Goal: Information Seeking & Learning: Compare options

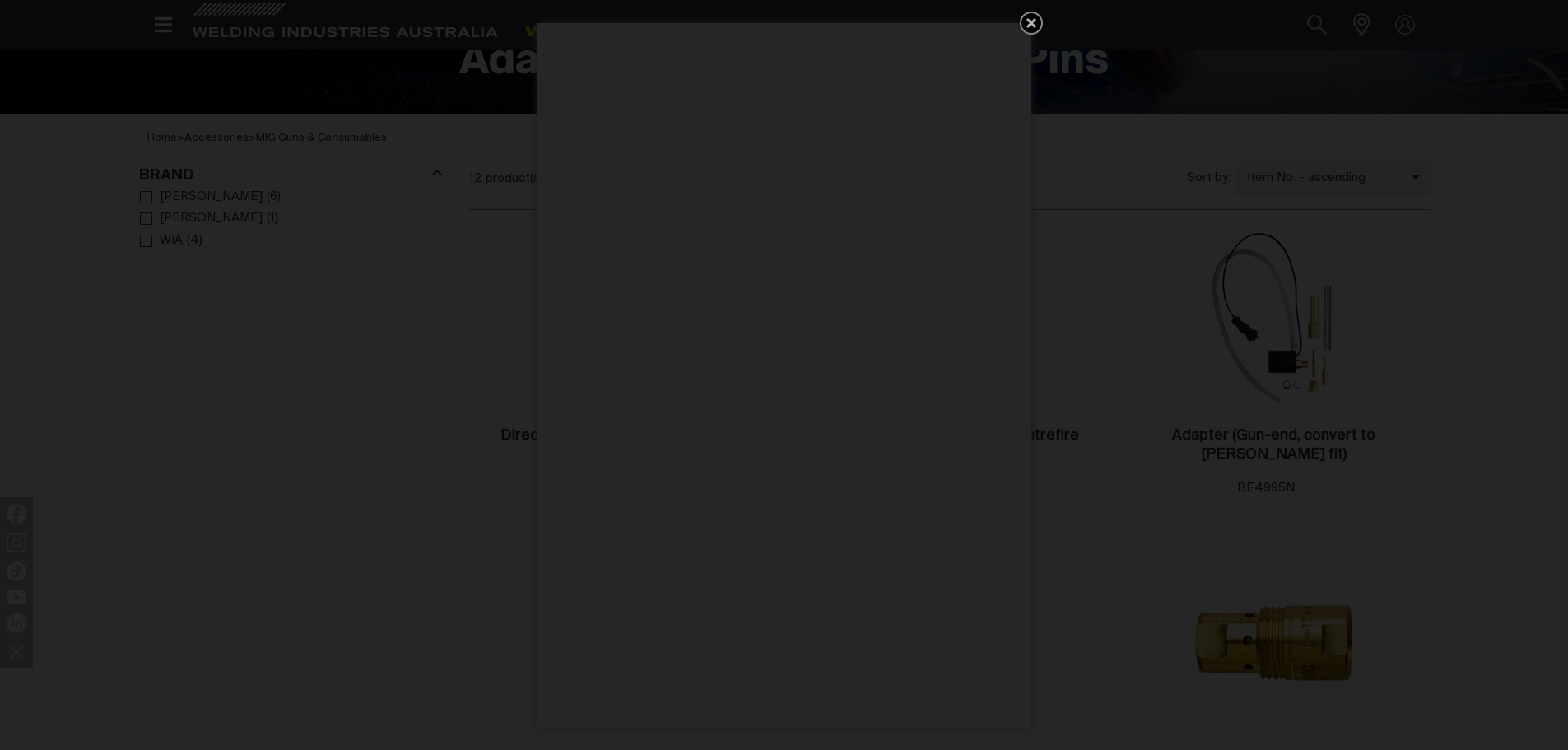
scroll to position [420, 0]
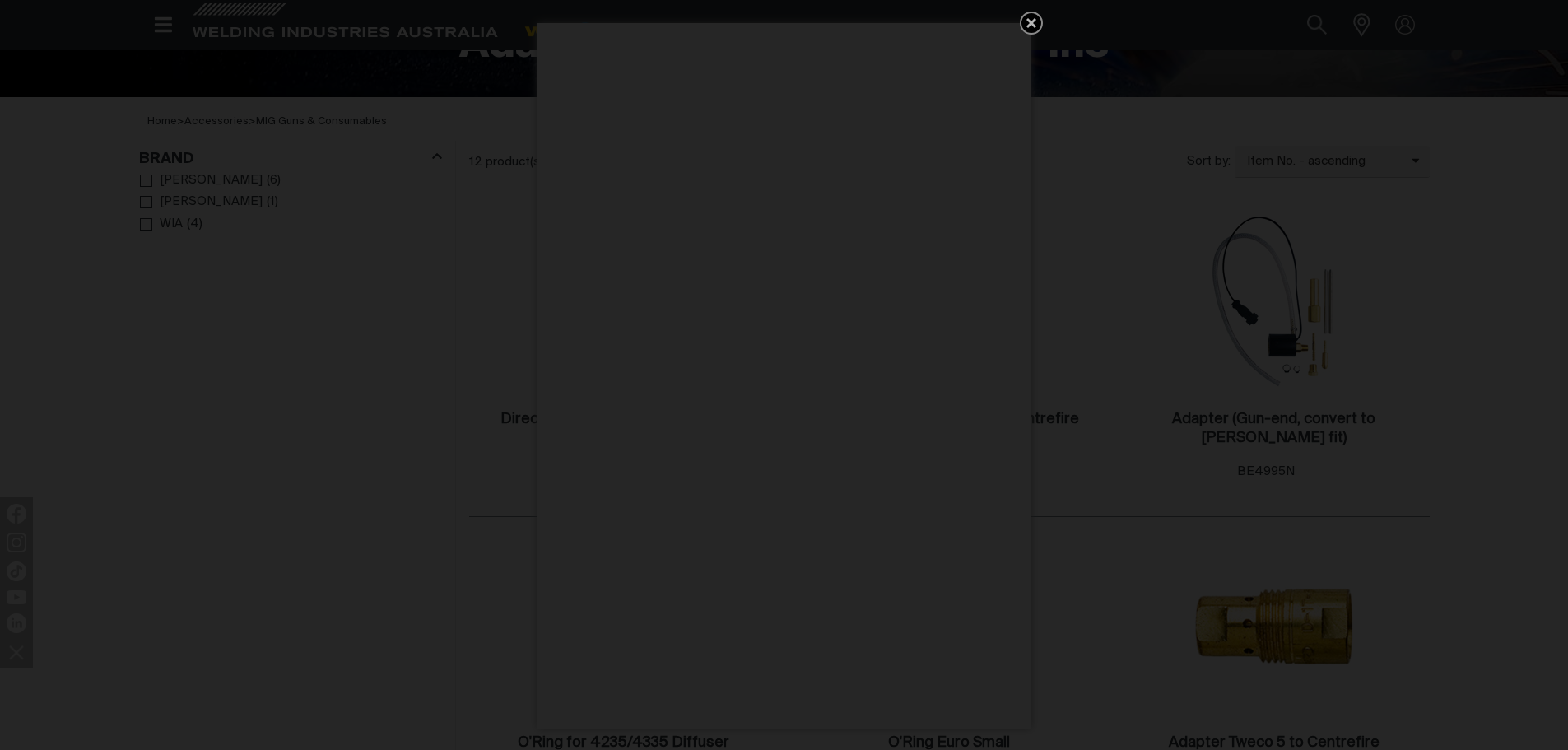
drag, startPoint x: 0, startPoint y: 0, endPoint x: 1580, endPoint y: 247, distance: 1599.2
click at [1032, 21] on icon "Get 5 WIA Welding Guides Free!" at bounding box center [1031, 22] width 9 height 9
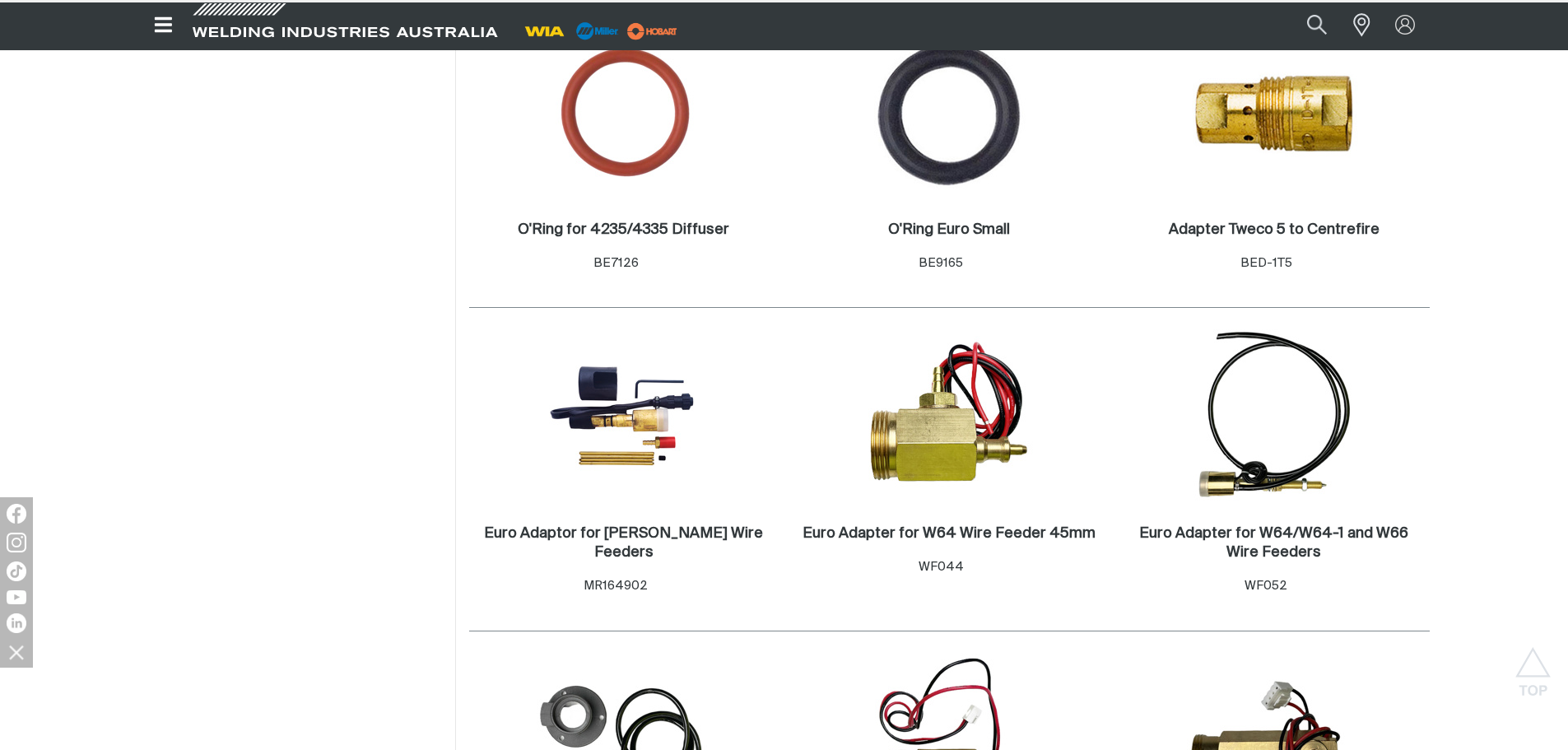
scroll to position [930, 0]
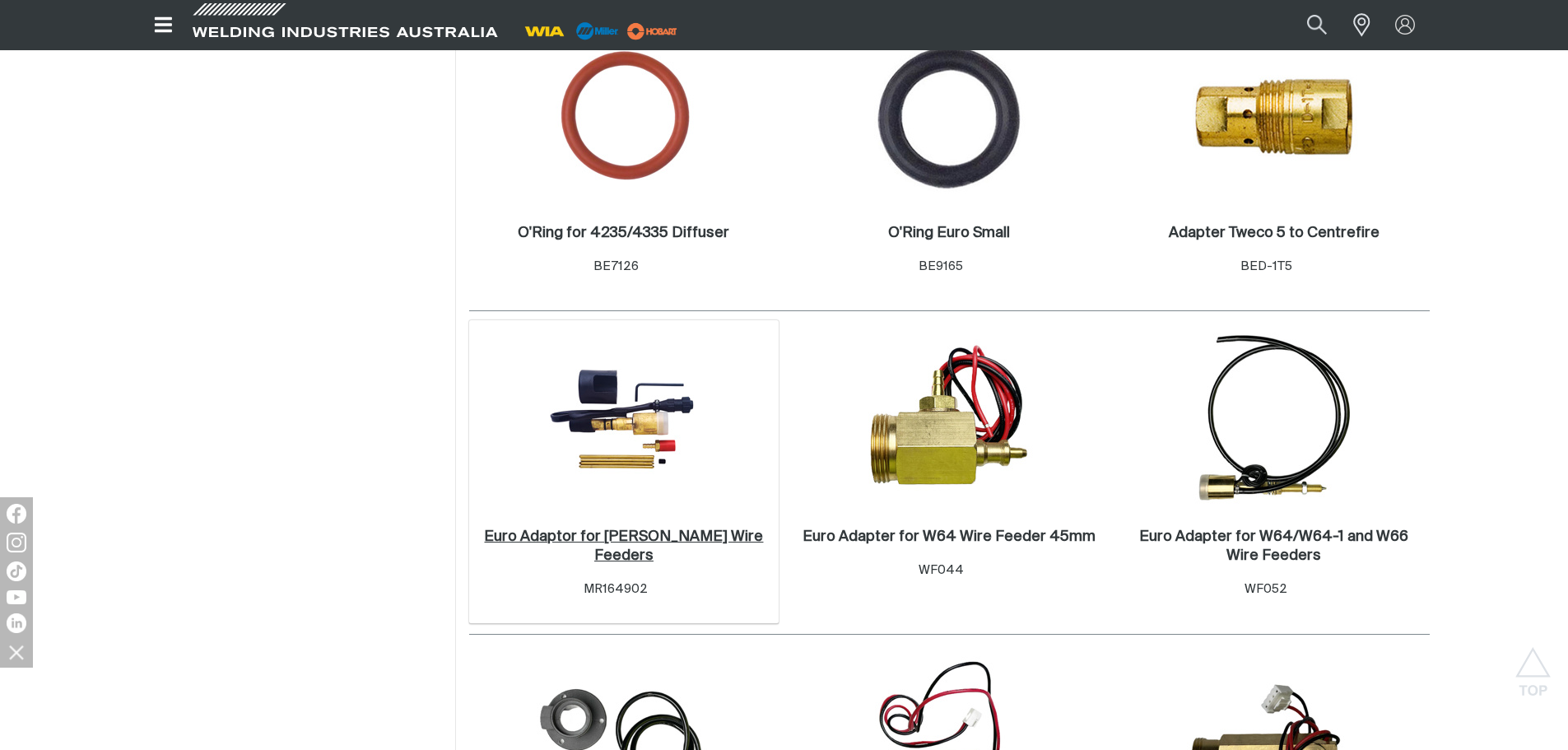
click at [650, 544] on h2 "Euro Adaptor for [PERSON_NAME] Wire Feeders ." at bounding box center [623, 546] width 279 height 34
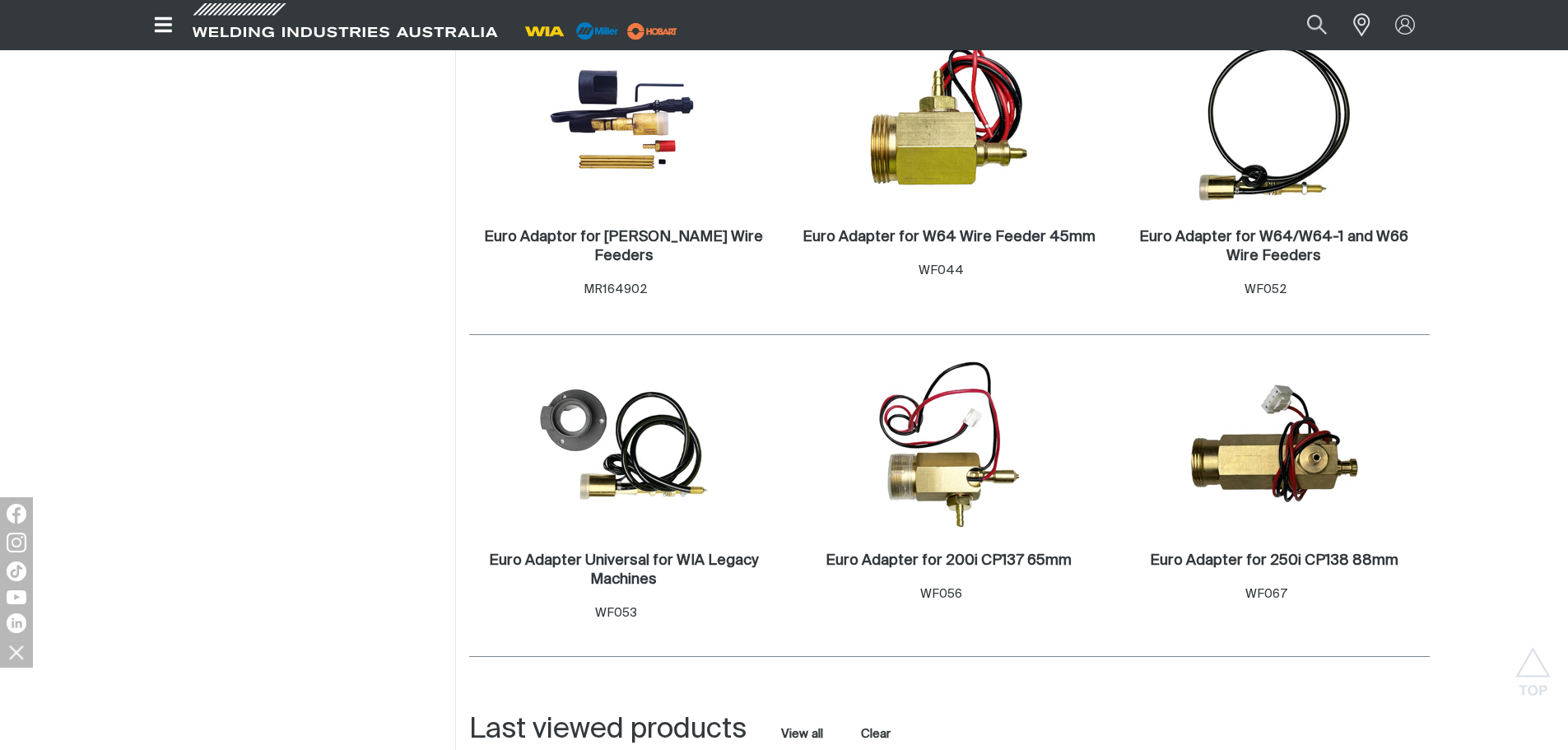
scroll to position [1223, 0]
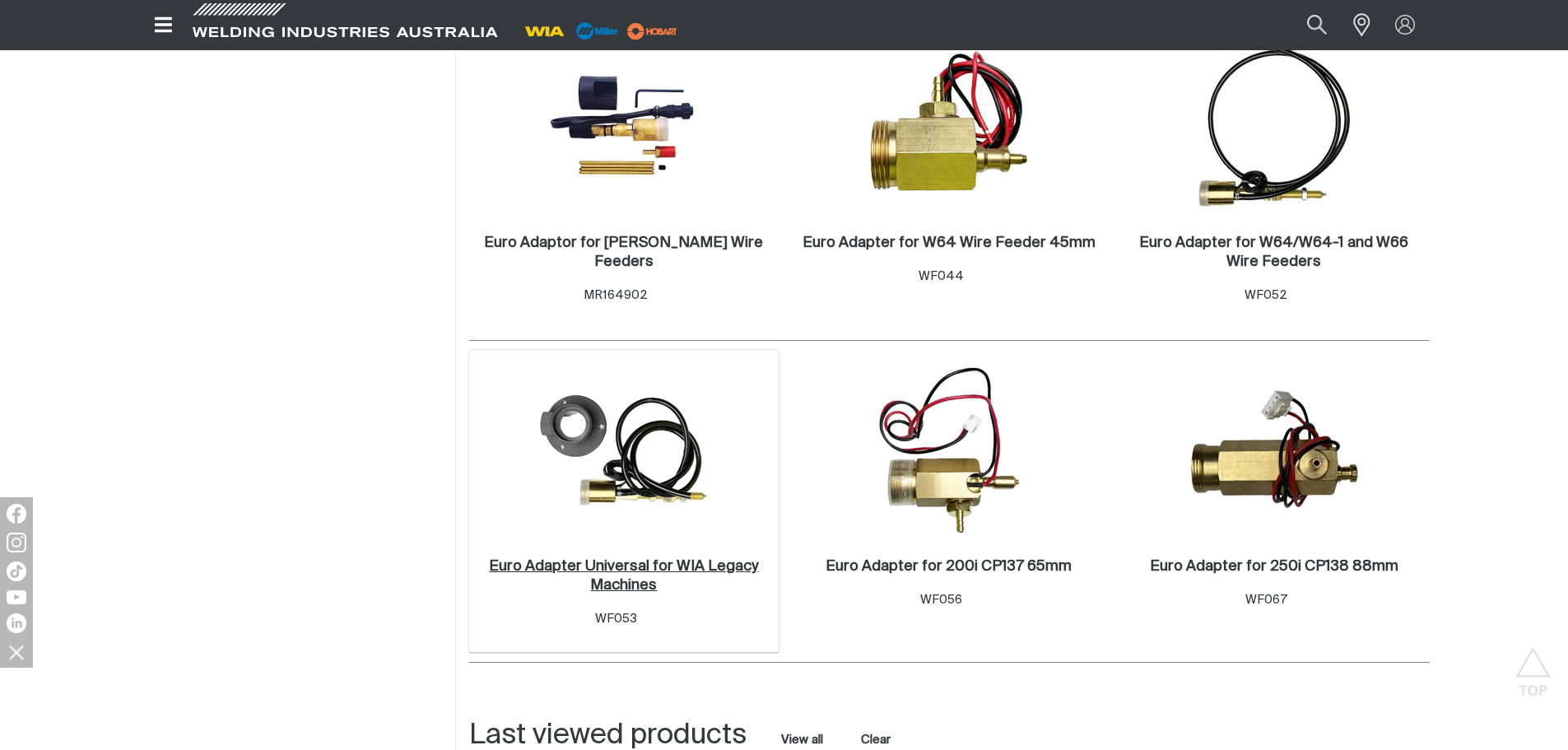
click at [629, 564] on h2 "Euro Adapter Universal for WIA Legacy Machines ." at bounding box center [623, 576] width 269 height 34
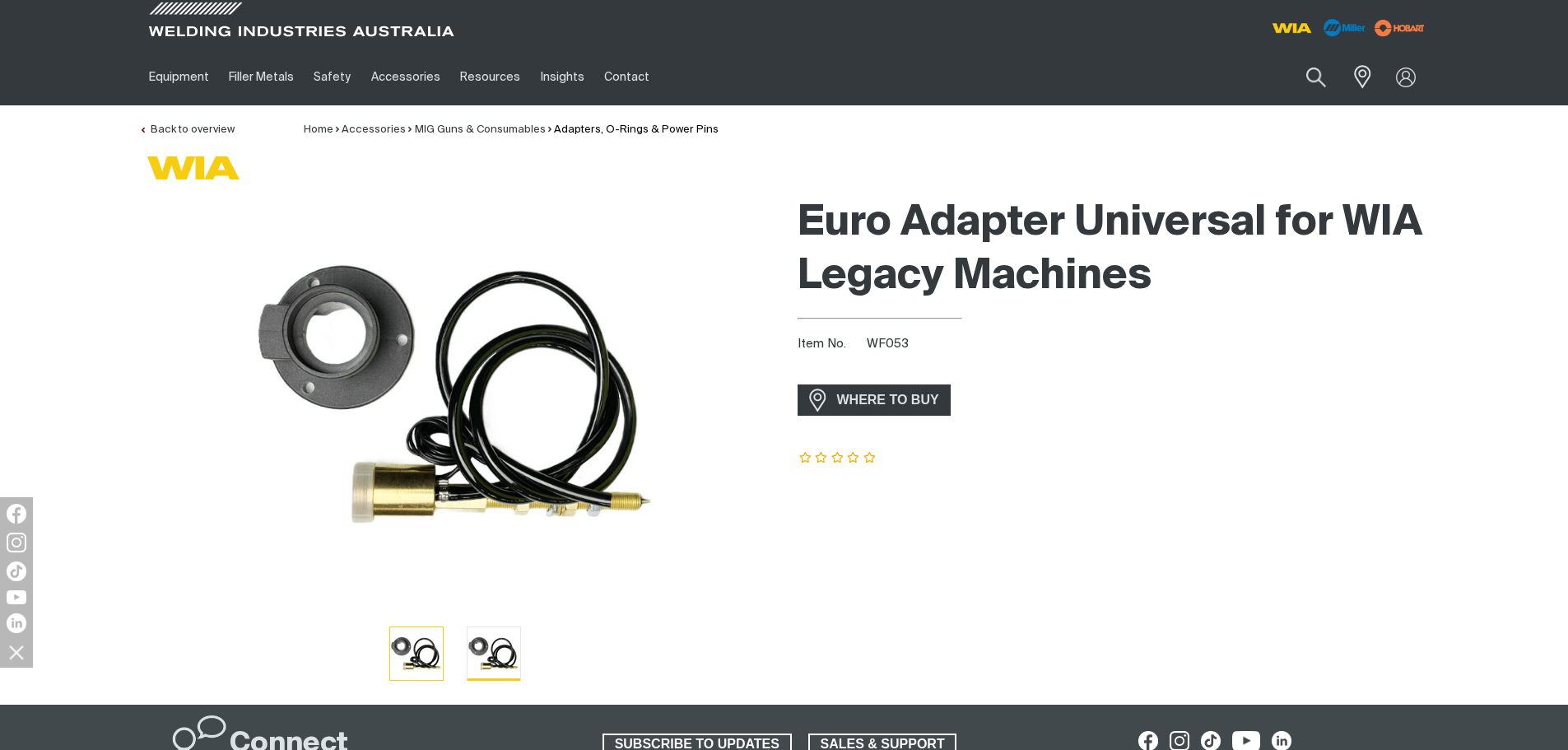
click at [498, 652] on img "Go to slide 2" at bounding box center [493, 653] width 52 height 52
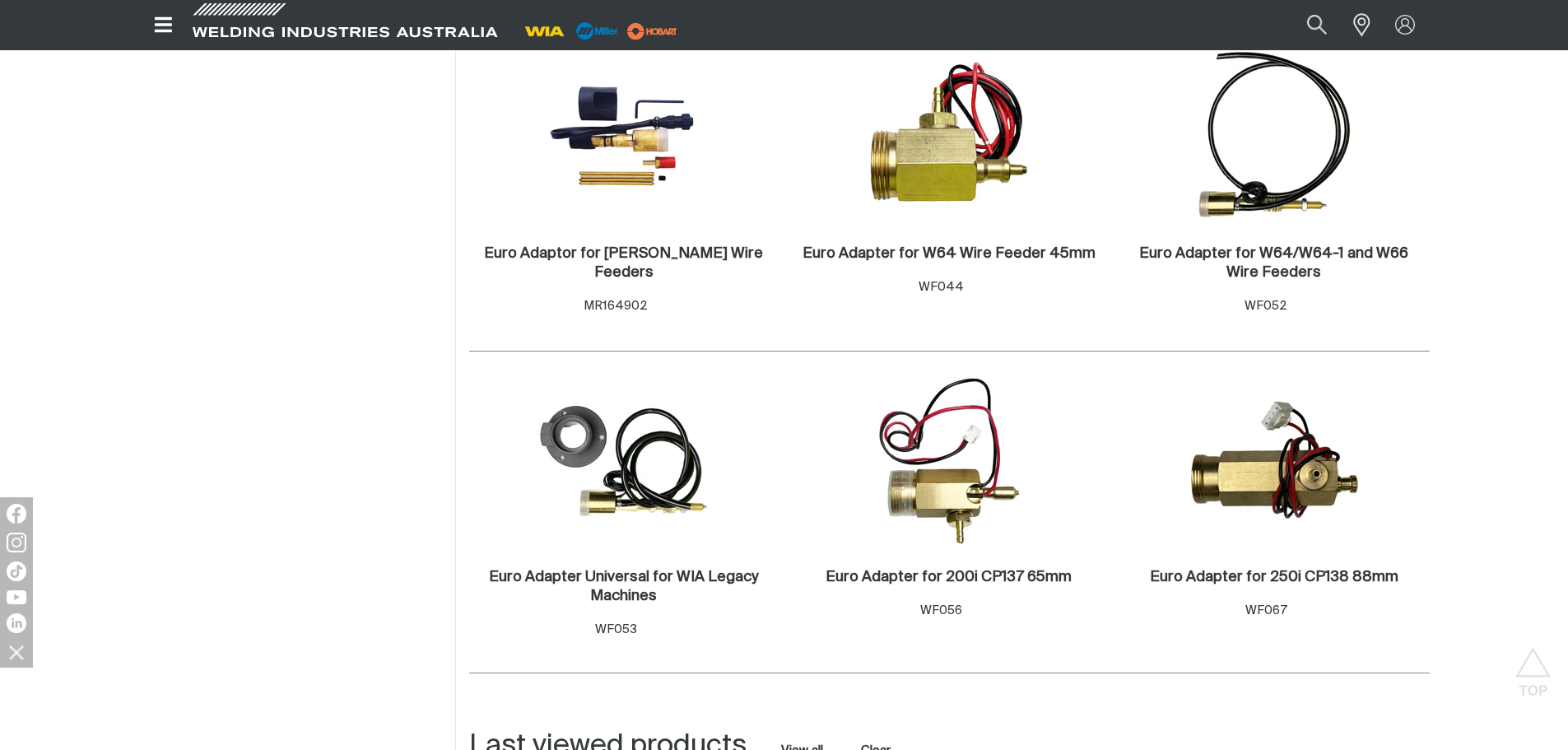
scroll to position [1223, 0]
